Goal: Task Accomplishment & Management: Manage account settings

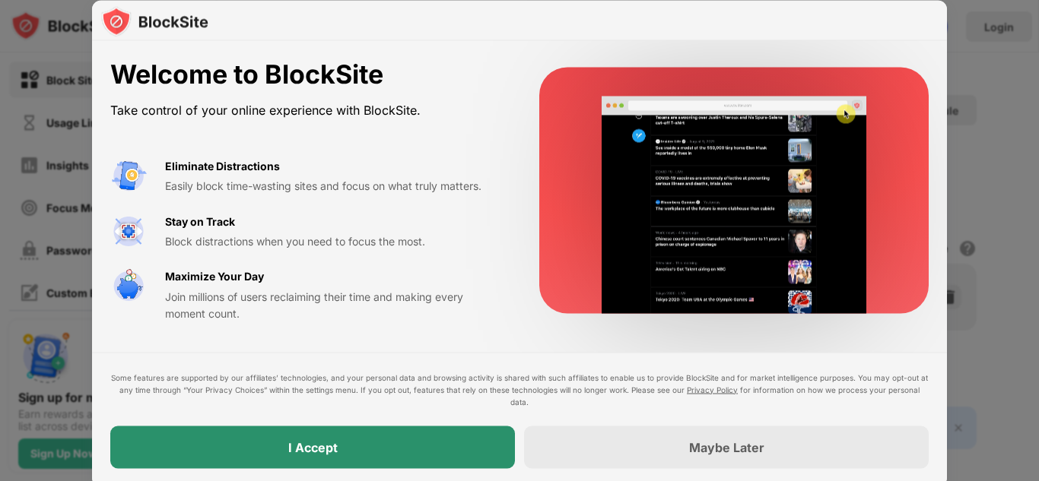
click at [273, 446] on div "I Accept" at bounding box center [312, 447] width 404 height 43
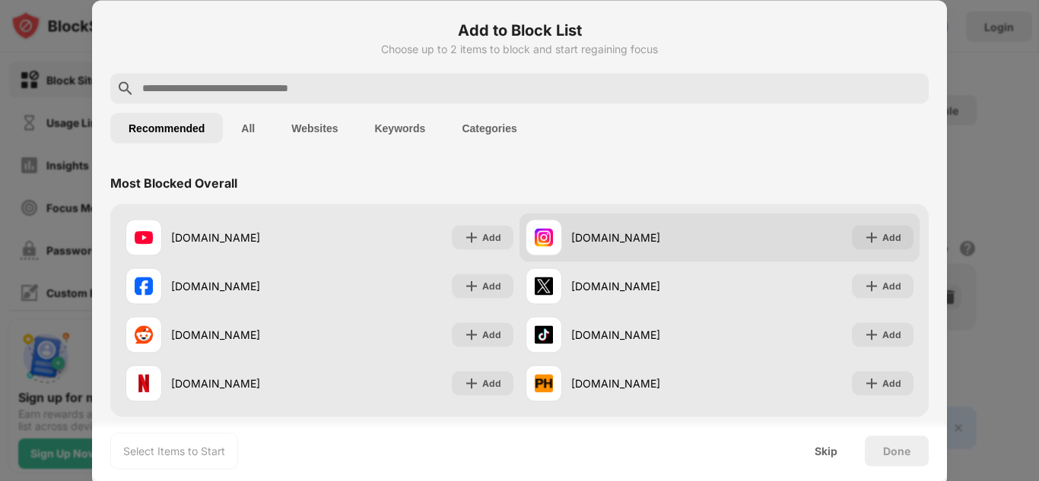
click at [674, 226] on div "[DOMAIN_NAME]" at bounding box center [622, 237] width 194 height 36
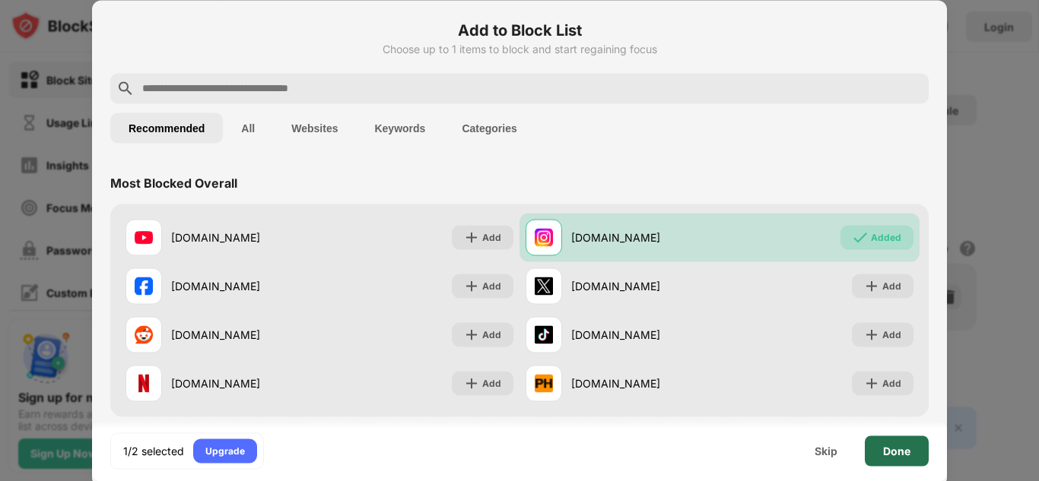
click at [885, 448] on div "Done" at bounding box center [896, 451] width 27 height 12
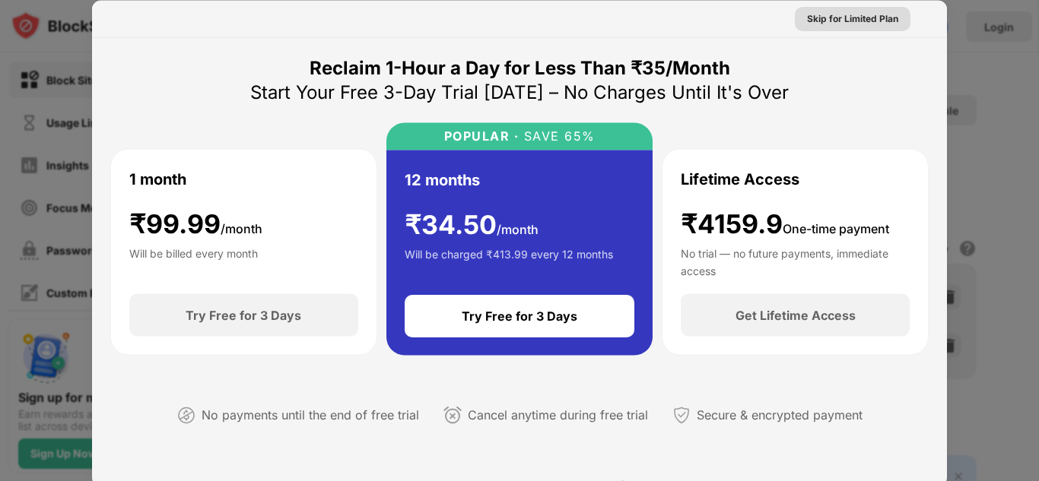
click at [807, 20] on div "Skip for Limited Plan" at bounding box center [852, 18] width 91 height 15
click at [796, 20] on div "Skip for Limited Plan" at bounding box center [519, 18] width 855 height 37
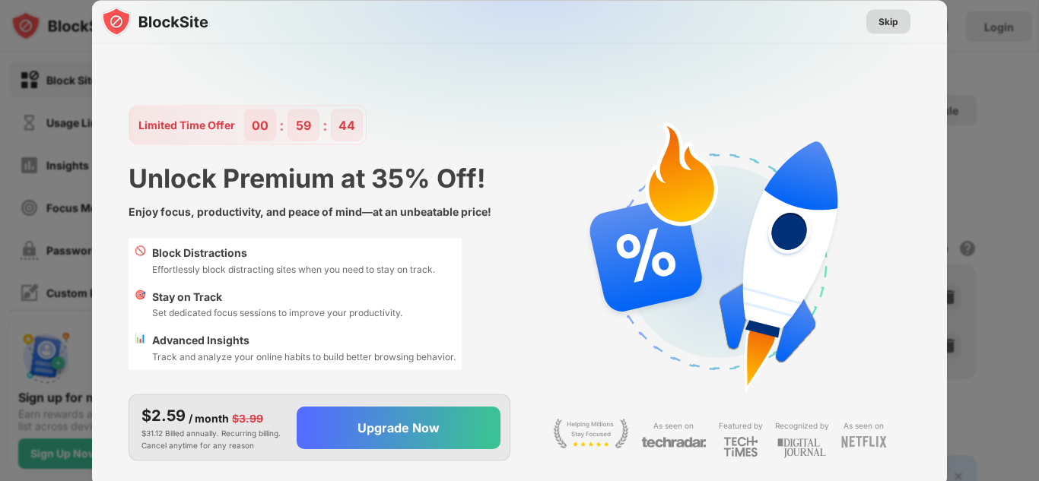
click at [893, 22] on div "Skip" at bounding box center [888, 21] width 20 height 15
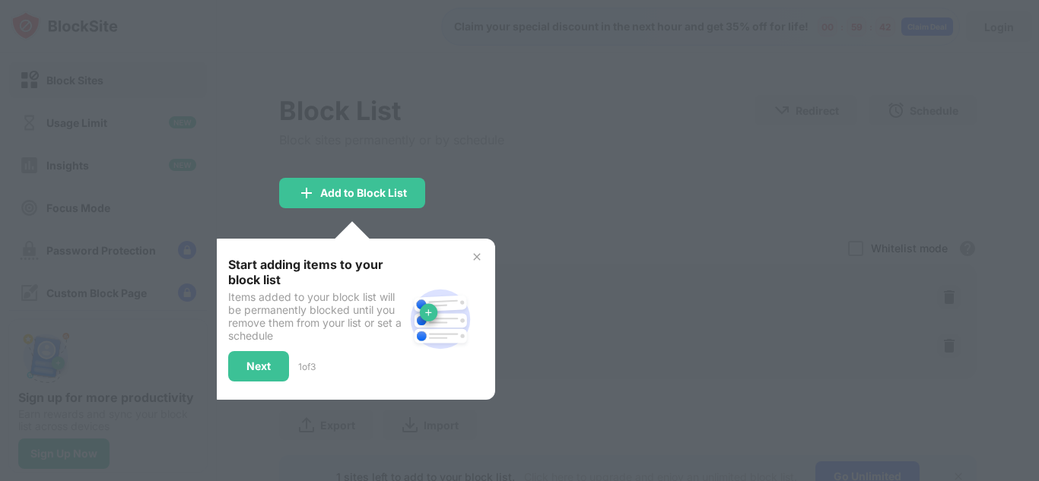
click at [502, 216] on div at bounding box center [519, 240] width 1039 height 481
click at [277, 368] on div "Next" at bounding box center [258, 366] width 61 height 30
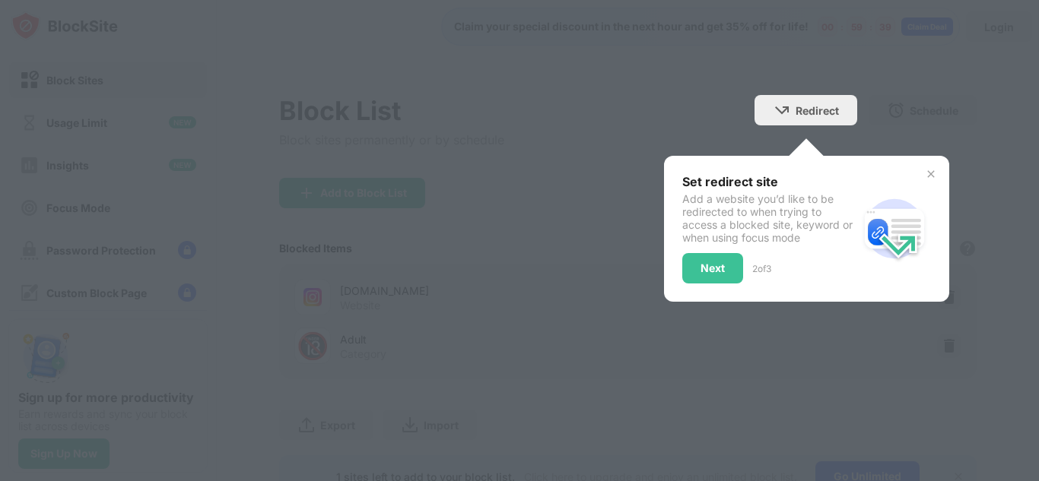
click at [924, 175] on img at bounding box center [930, 174] width 12 height 12
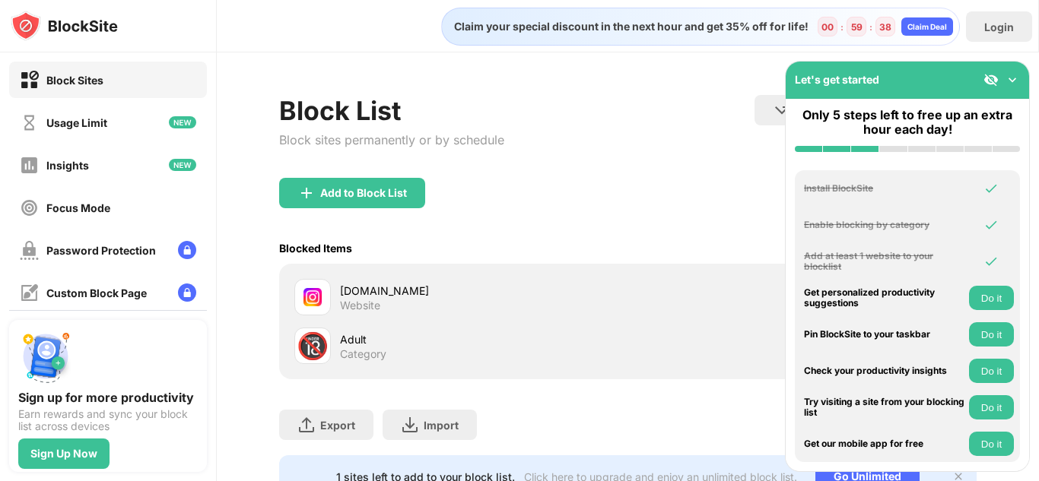
click at [541, 100] on div "Block List Block sites permanently or by schedule Redirect Choose a site to be …" at bounding box center [627, 136] width 697 height 83
click at [990, 82] on img at bounding box center [990, 79] width 15 height 15
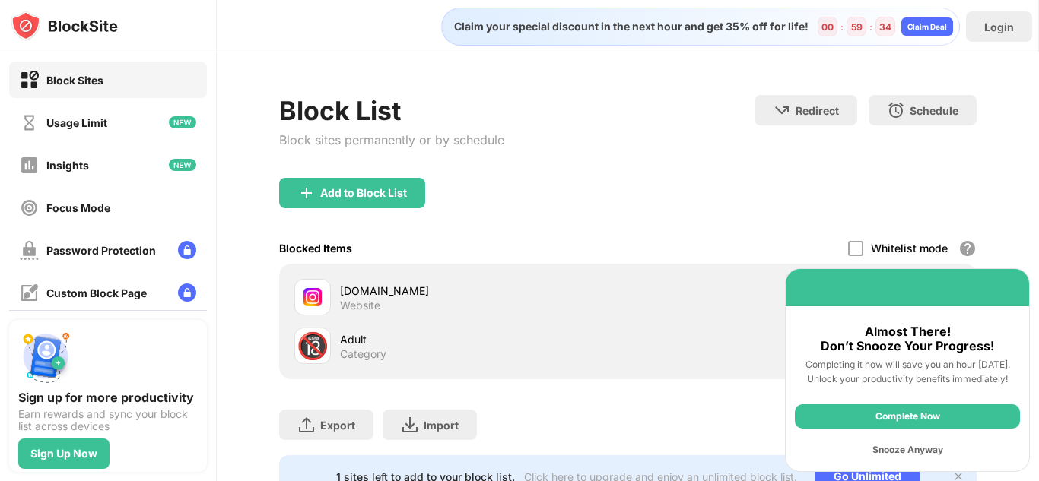
click at [882, 453] on div "Snooze Anyway" at bounding box center [906, 450] width 225 height 24
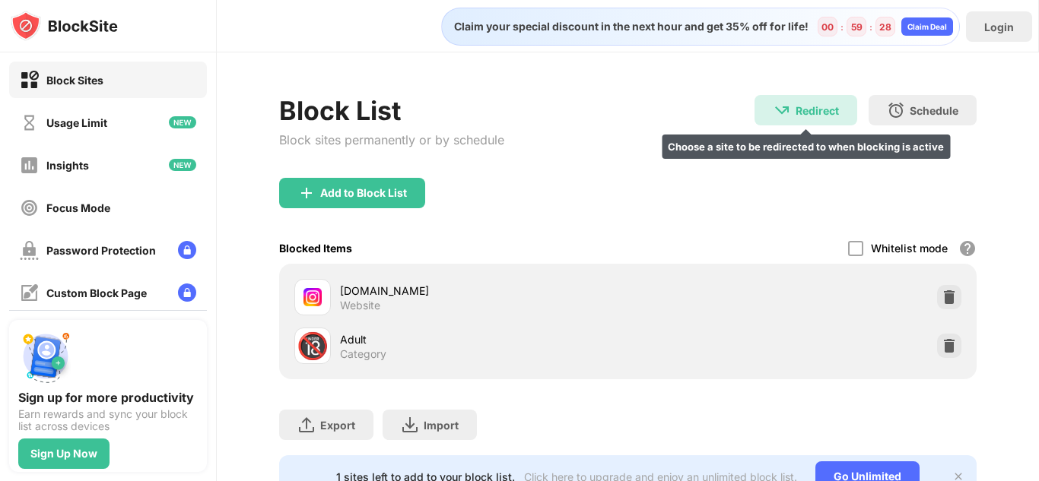
click at [795, 112] on div "Redirect" at bounding box center [816, 110] width 43 height 13
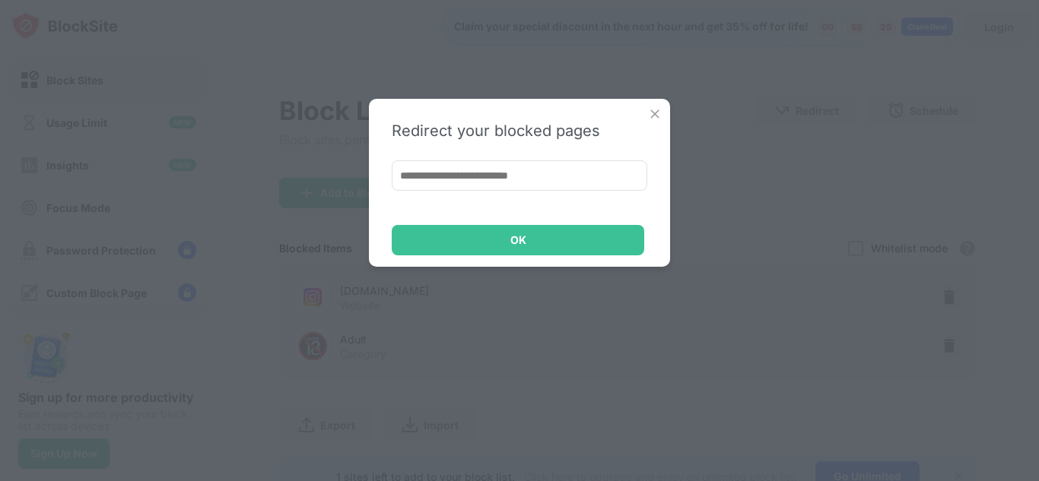
click at [507, 180] on input at bounding box center [519, 175] width 255 height 30
click at [501, 168] on input at bounding box center [519, 175] width 255 height 30
paste input "**********"
type input "**********"
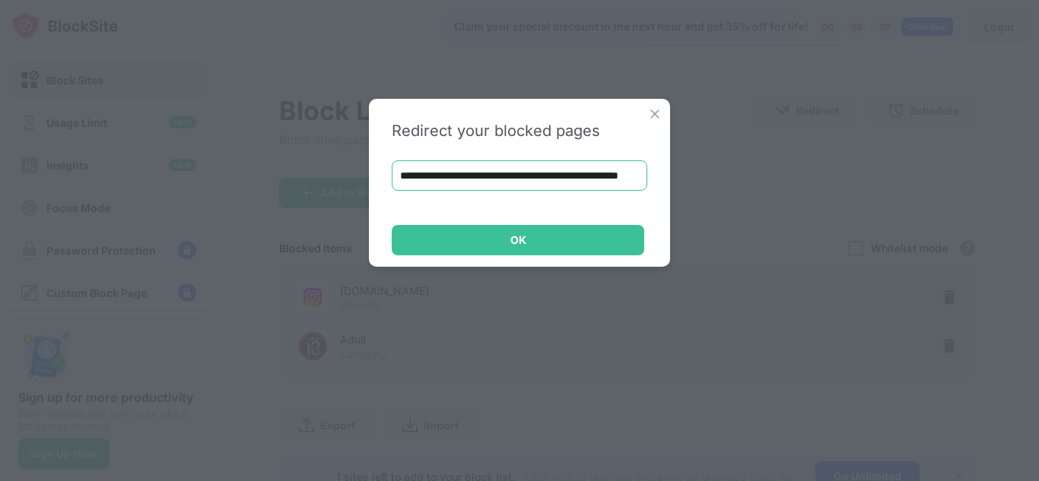
scroll to position [0, 50]
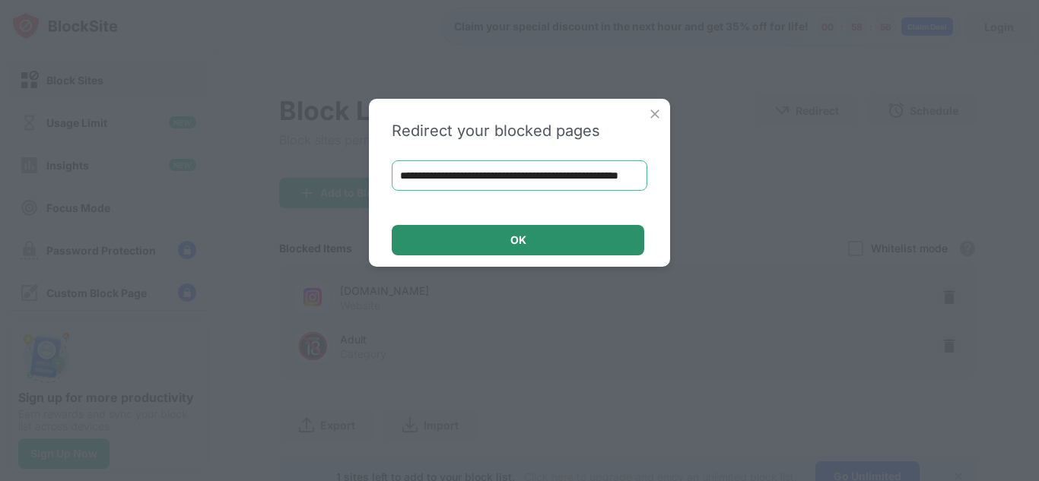
click at [487, 241] on div "OK" at bounding box center [518, 240] width 252 height 30
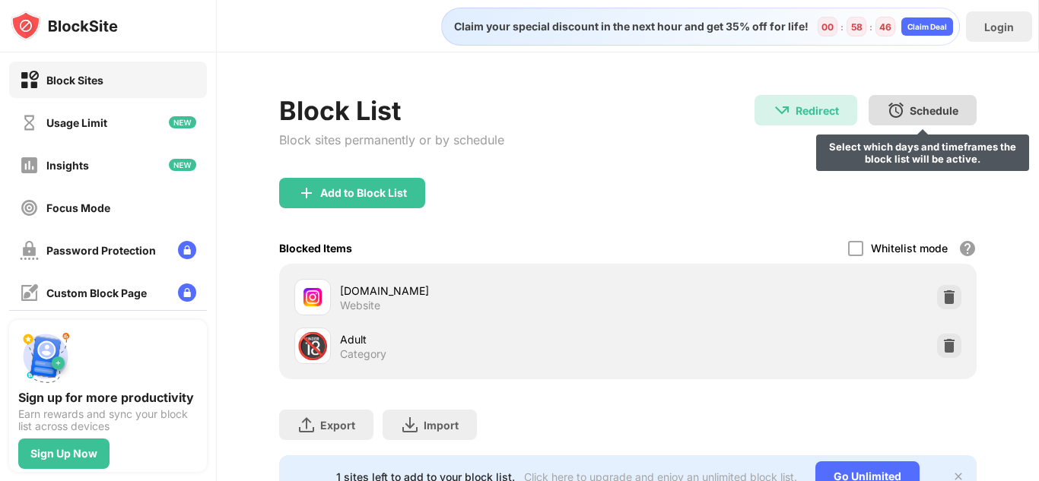
click at [896, 119] on div "Schedule Select which days and timeframes the block list will be active." at bounding box center [922, 110] width 108 height 30
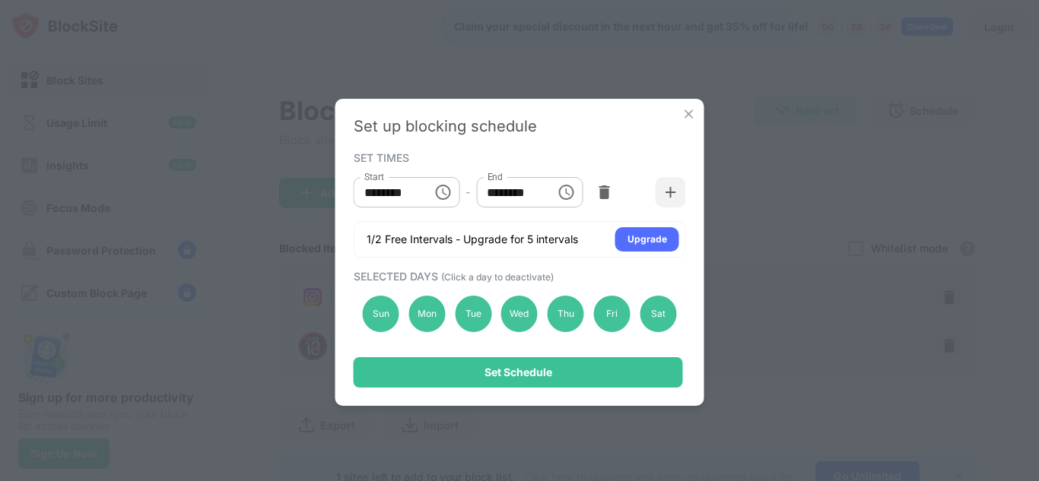
click at [378, 191] on input "********" at bounding box center [388, 192] width 68 height 30
click at [452, 195] on icon "Choose time, selected time is 10:00 AM" at bounding box center [442, 192] width 18 height 18
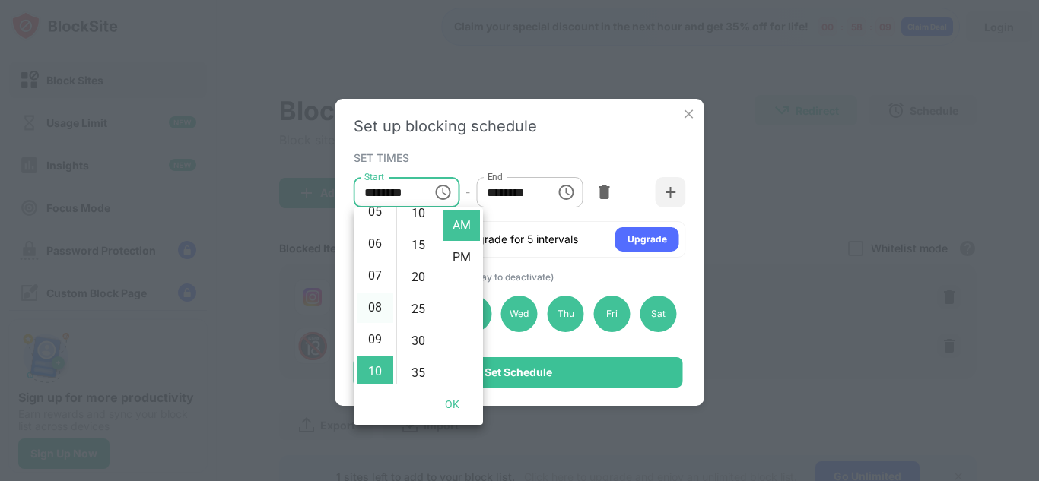
scroll to position [199, 0]
click at [364, 284] on li "08" at bounding box center [375, 282] width 36 height 30
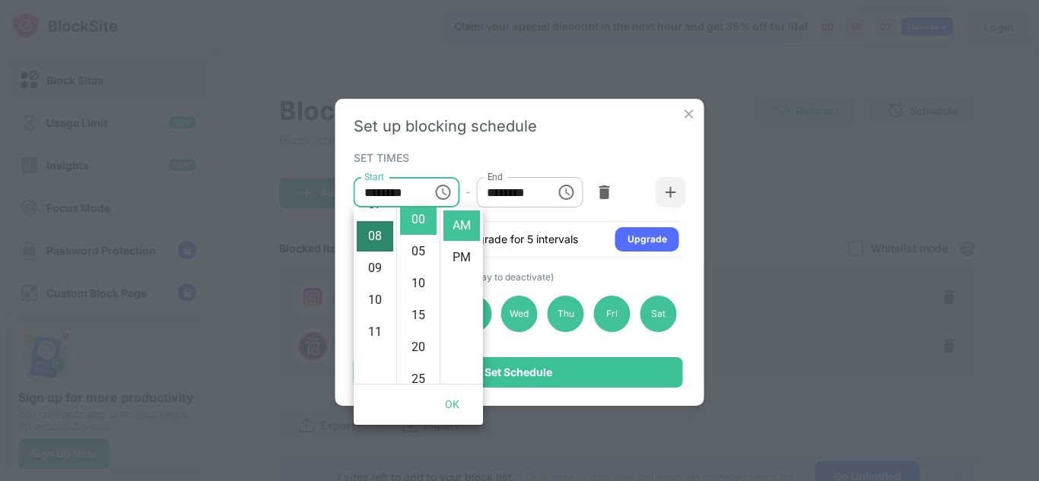
scroll to position [0, 0]
click at [449, 256] on li "PM" at bounding box center [461, 258] width 36 height 30
type input "********"
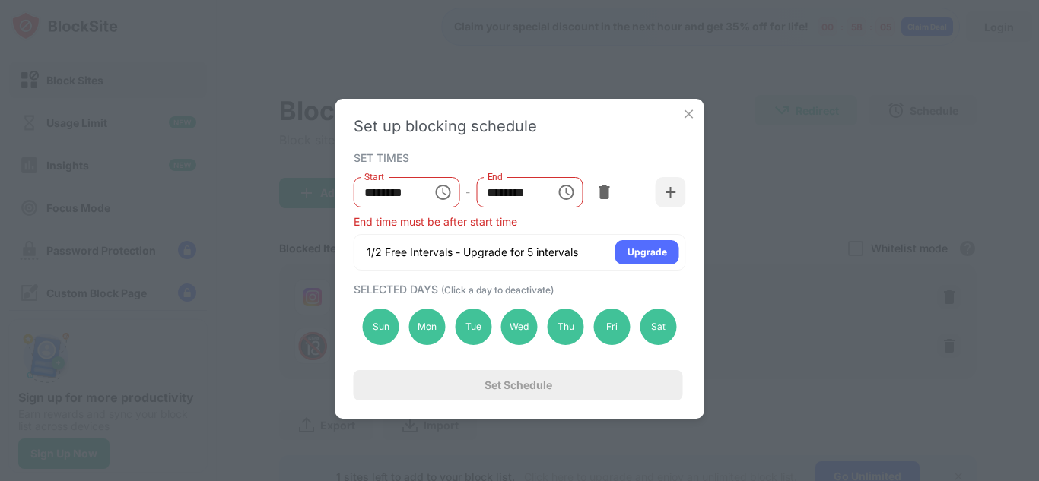
scroll to position [32, 0]
click at [504, 190] on input "********" at bounding box center [510, 192] width 68 height 30
click at [559, 195] on icon "Choose time, selected time is 1:00 PM" at bounding box center [565, 192] width 15 height 15
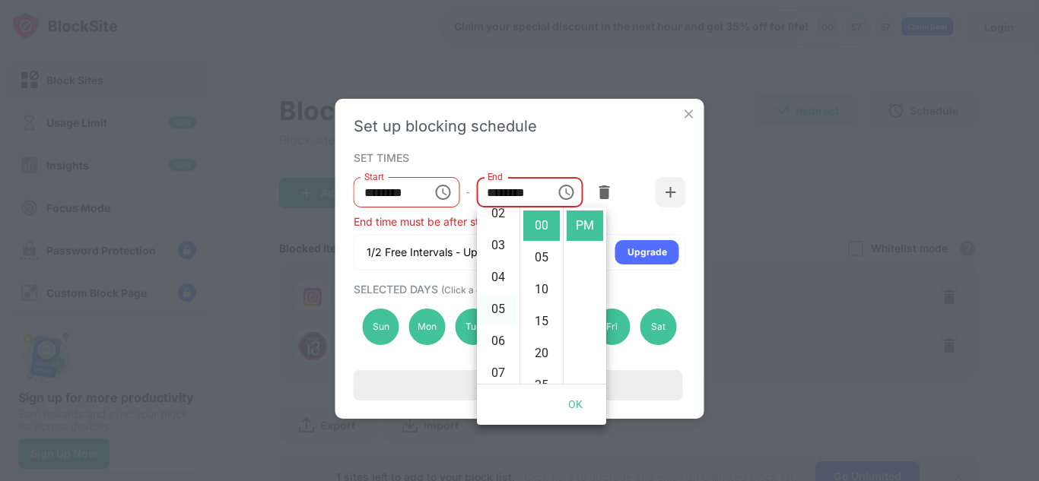
scroll to position [108, 0]
click at [497, 366] on li "08" at bounding box center [498, 373] width 36 height 30
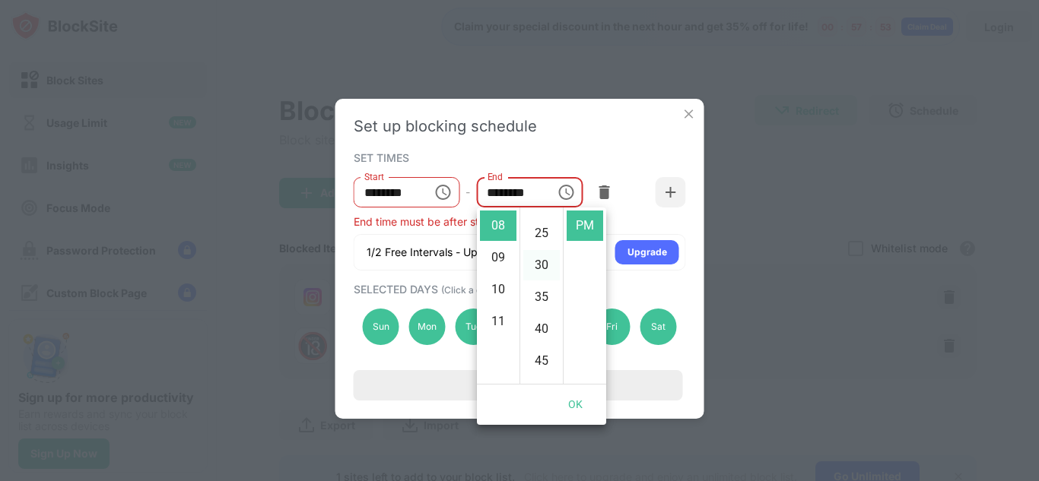
click at [540, 271] on li "30" at bounding box center [541, 265] width 36 height 30
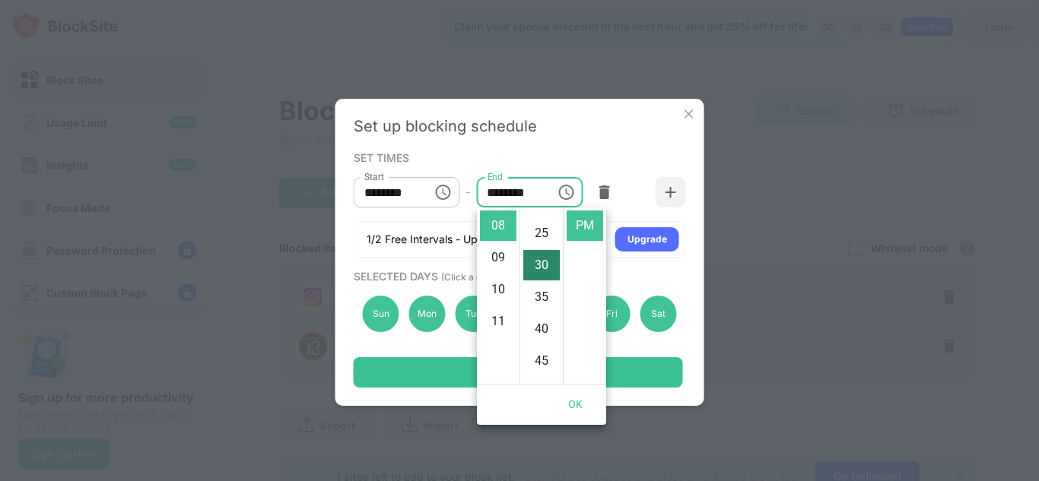
scroll to position [192, 0]
click at [580, 407] on button "OK" at bounding box center [575, 405] width 49 height 28
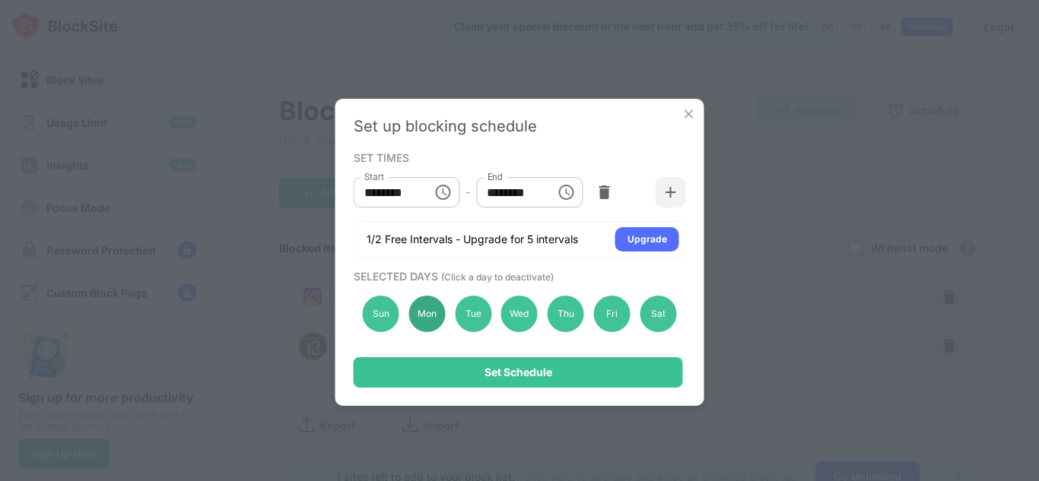
click at [433, 303] on div "Mon" at bounding box center [426, 314] width 36 height 36
click at [490, 303] on div "Sun Mon Tue Wed Thu Fri Sat" at bounding box center [520, 314] width 332 height 62
click at [486, 307] on div "Tue" at bounding box center [473, 314] width 36 height 36
click at [528, 307] on div "Wed" at bounding box center [519, 314] width 36 height 36
click at [570, 312] on div "Thu" at bounding box center [565, 314] width 36 height 36
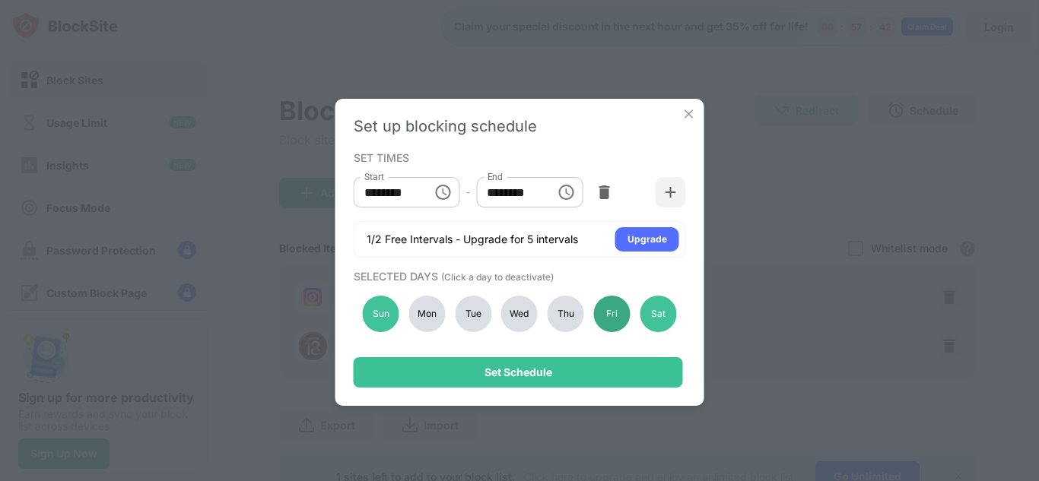
click at [605, 313] on div "Fri" at bounding box center [612, 314] width 36 height 36
click at [652, 318] on div "Sat" at bounding box center [657, 314] width 36 height 36
click at [518, 198] on input "********" at bounding box center [510, 192] width 68 height 30
click at [560, 200] on icon "Choose time, selected time is 8:30 PM" at bounding box center [566, 192] width 18 height 18
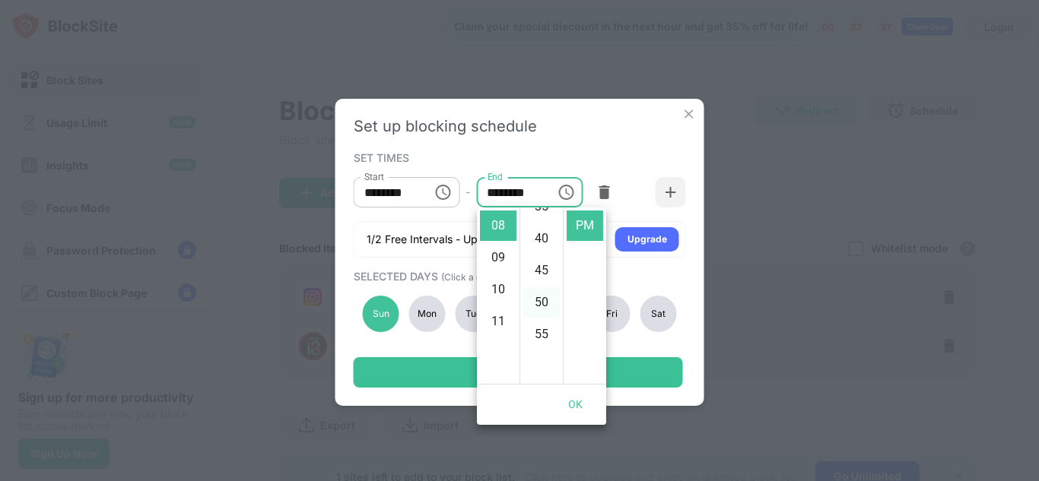
scroll to position [268, 0]
click at [496, 286] on li "10" at bounding box center [498, 289] width 36 height 30
type input "********"
click at [576, 399] on button "OK" at bounding box center [575, 405] width 49 height 28
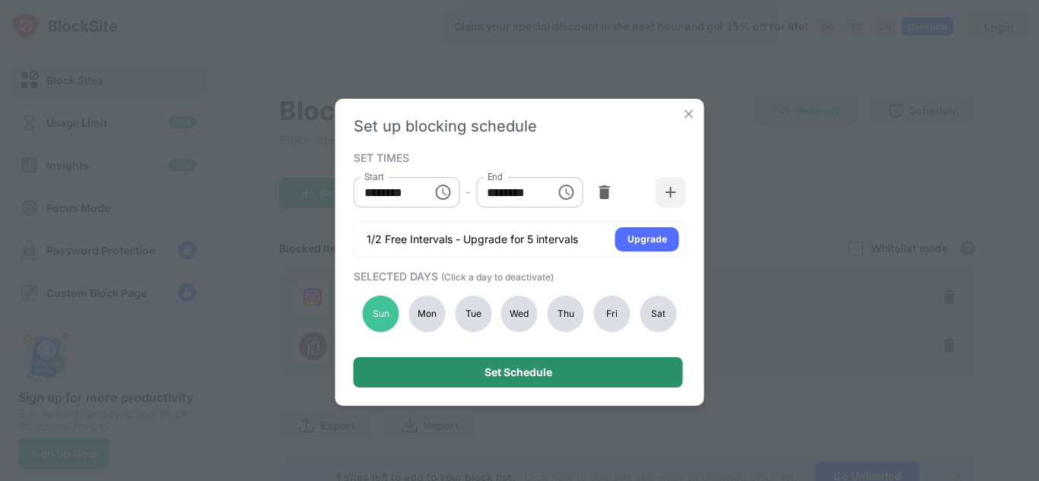
click at [453, 373] on div "Set Schedule" at bounding box center [518, 372] width 329 height 30
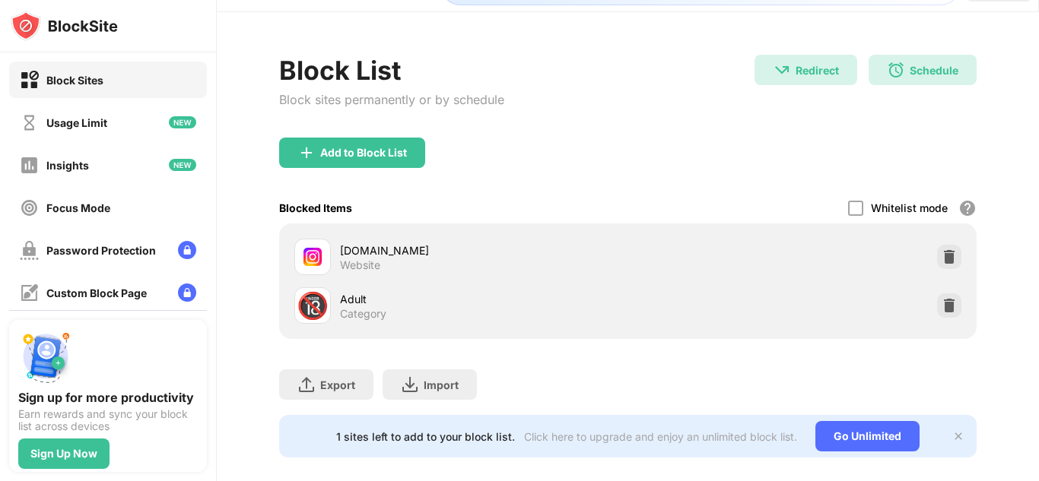
scroll to position [71, 0]
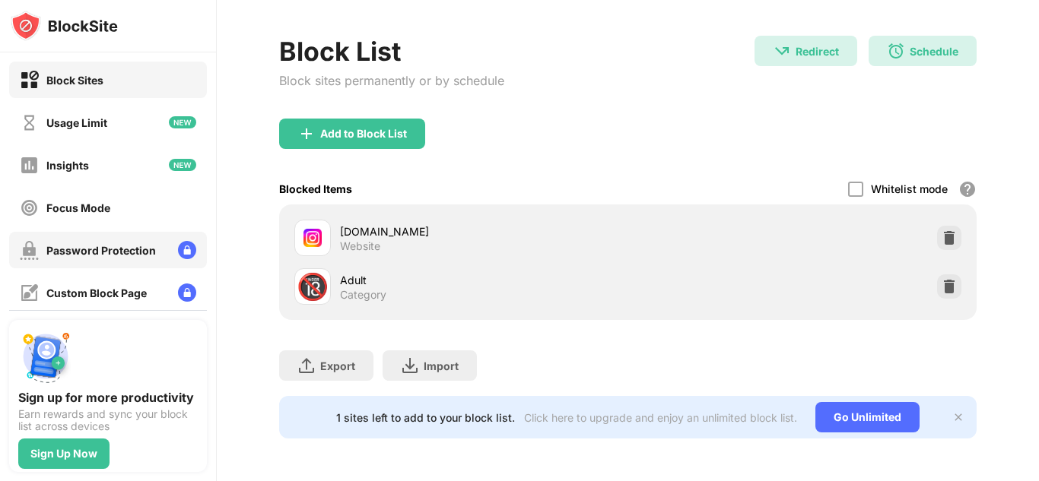
click at [128, 258] on div "Password Protection" at bounding box center [88, 250] width 136 height 19
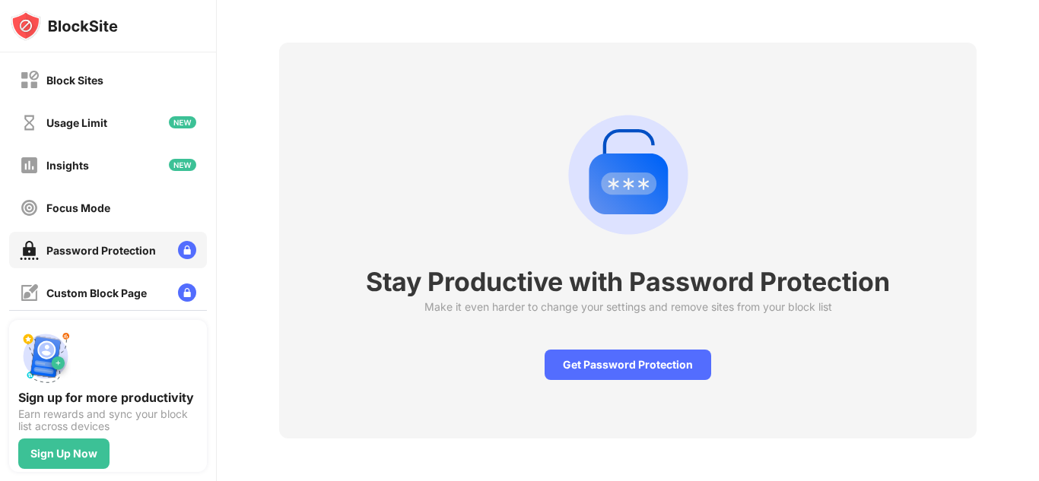
scroll to position [64, 0]
click at [120, 216] on div "Focus Mode" at bounding box center [108, 207] width 198 height 36
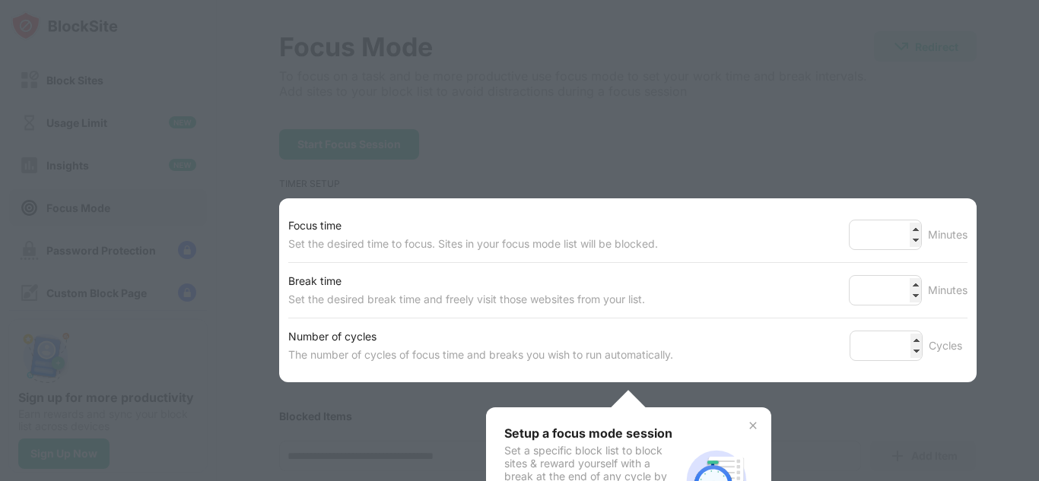
scroll to position [71, 0]
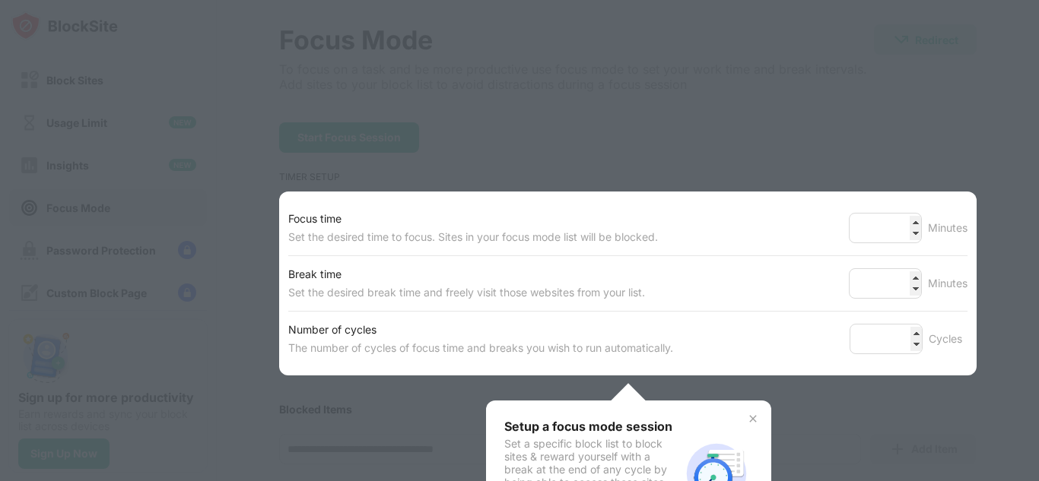
click at [773, 166] on div at bounding box center [519, 240] width 1039 height 481
click at [747, 417] on img at bounding box center [753, 419] width 12 height 12
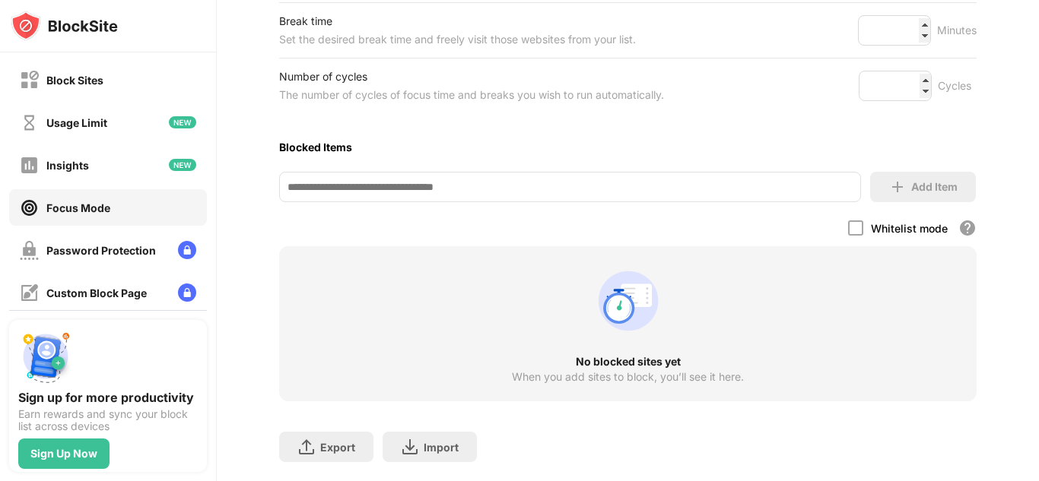
scroll to position [289, 0]
